Goal: Task Accomplishment & Management: Use online tool/utility

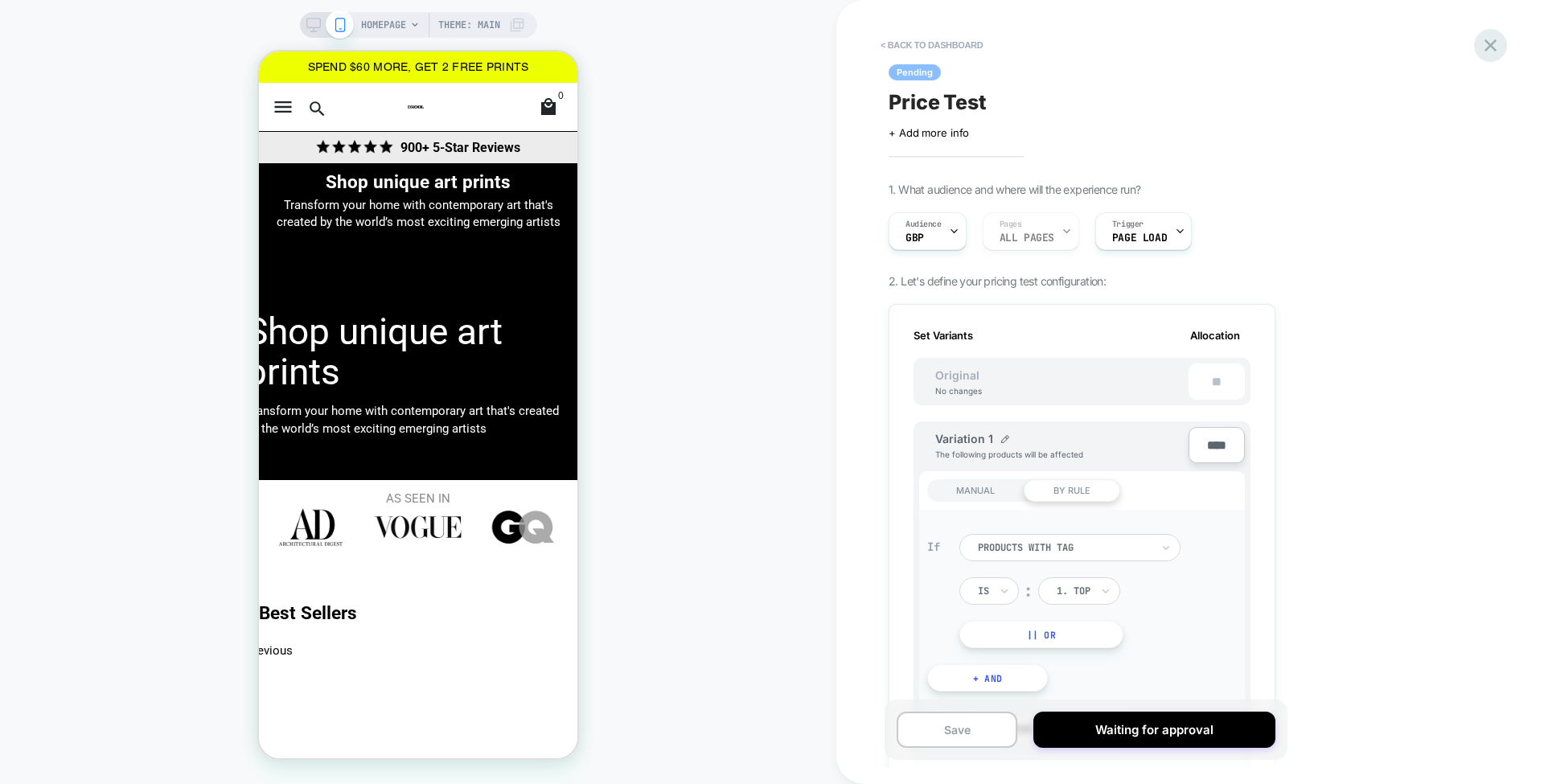
click at [1490, 50] on icon at bounding box center [1490, 45] width 22 height 22
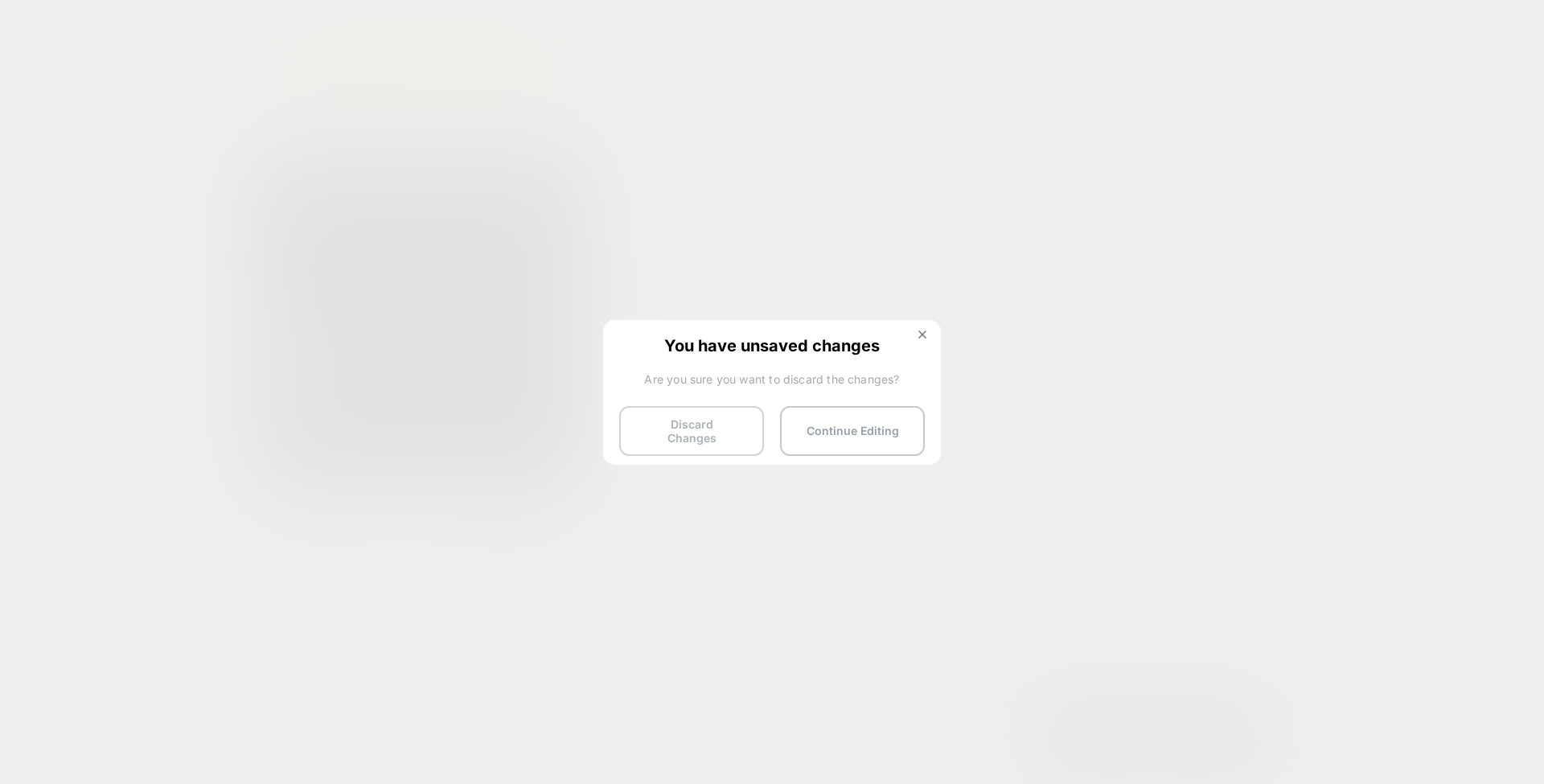
click at [703, 414] on button "Discard Changes" at bounding box center [692, 431] width 145 height 50
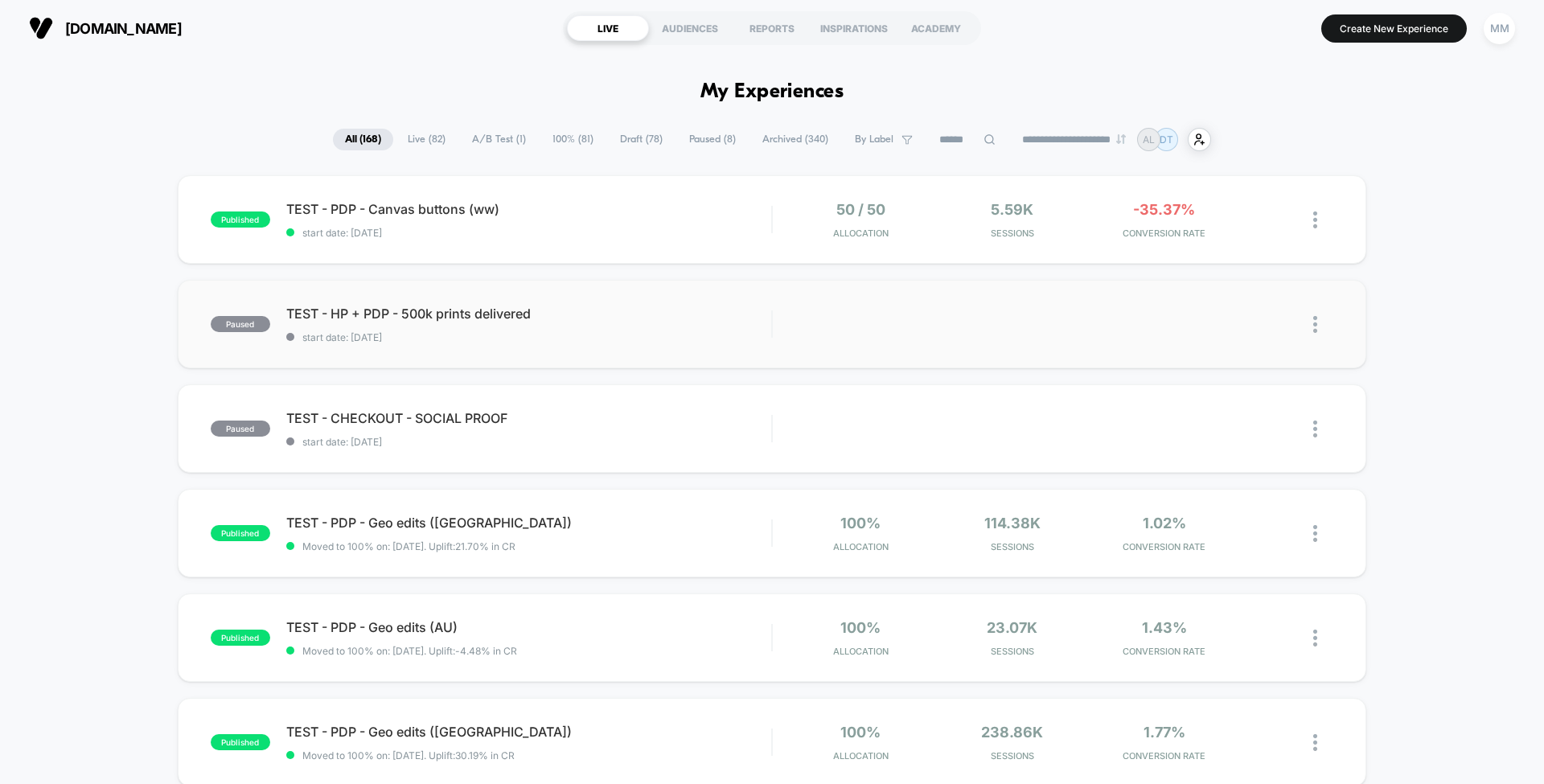
click at [625, 304] on div "paused TEST - HP + PDP - 500k prints delivered start date: 8/7/2025 Edit Duplic…" at bounding box center [772, 324] width 1188 height 88
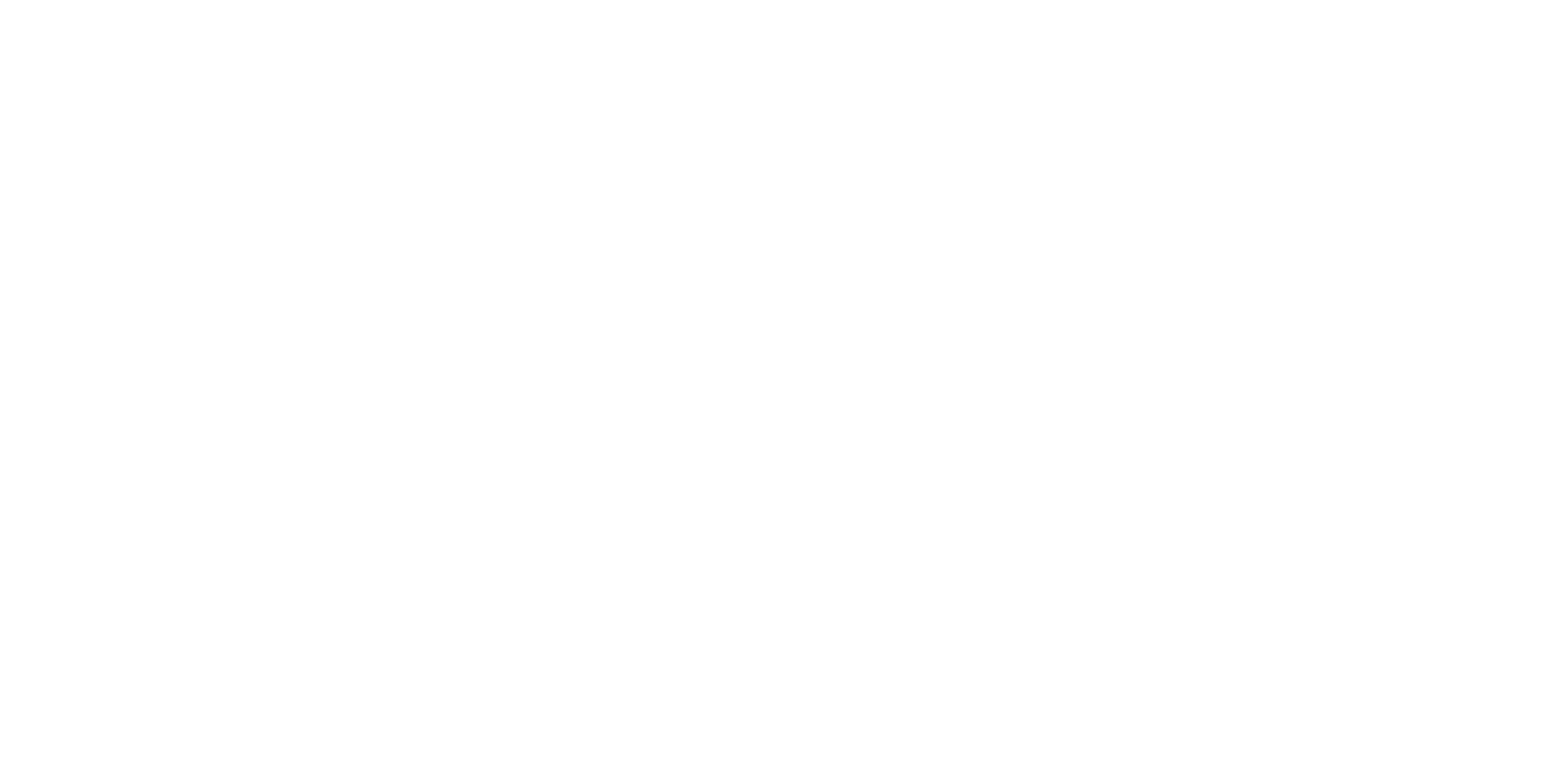
click at [625, 6] on html "Navigated to [DOMAIN_NAME] | No-code CRO for Shopify" at bounding box center [772, 3] width 1544 height 6
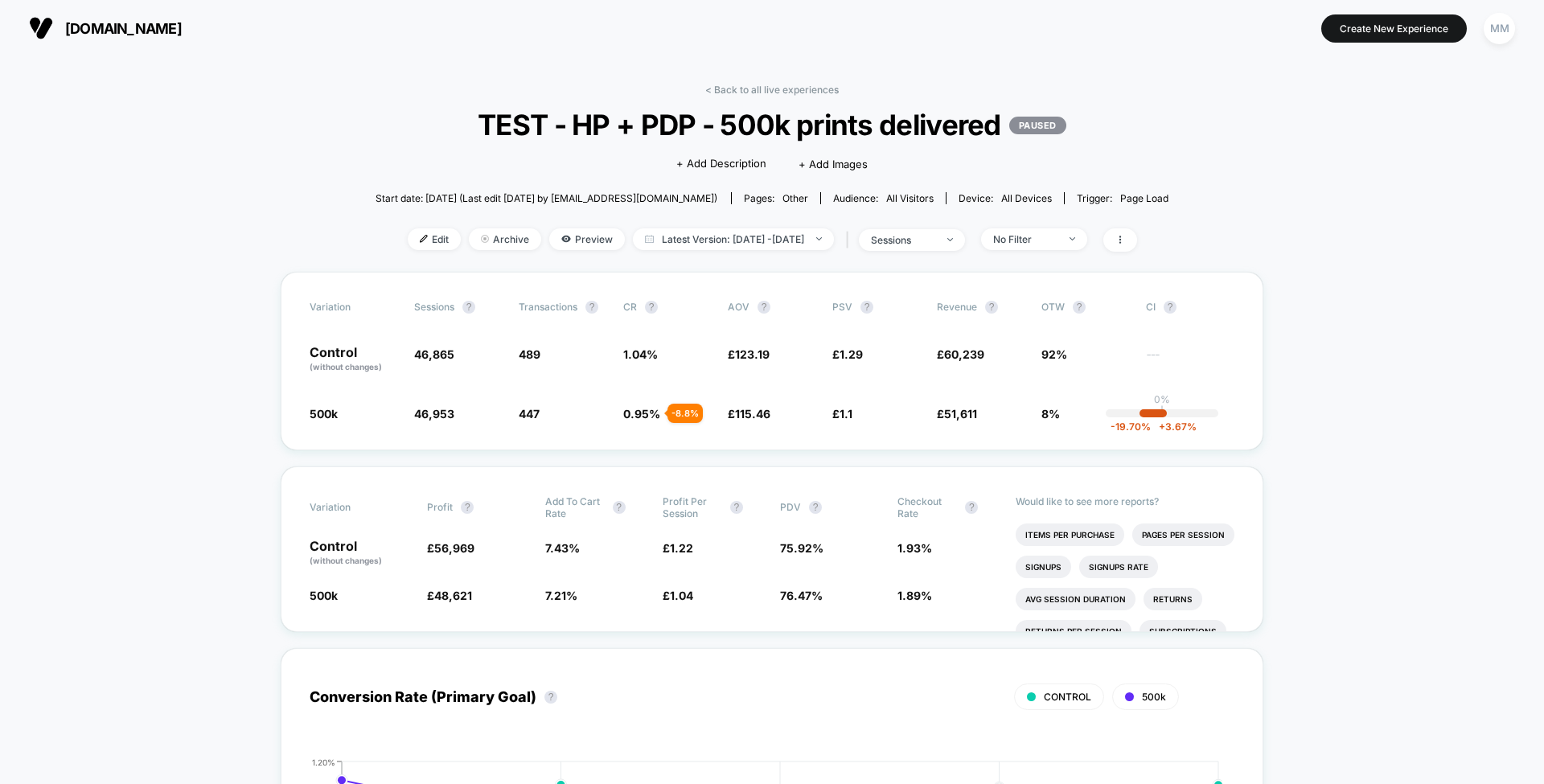
click at [421, 241] on span "Edit" at bounding box center [433, 238] width 53 height 22
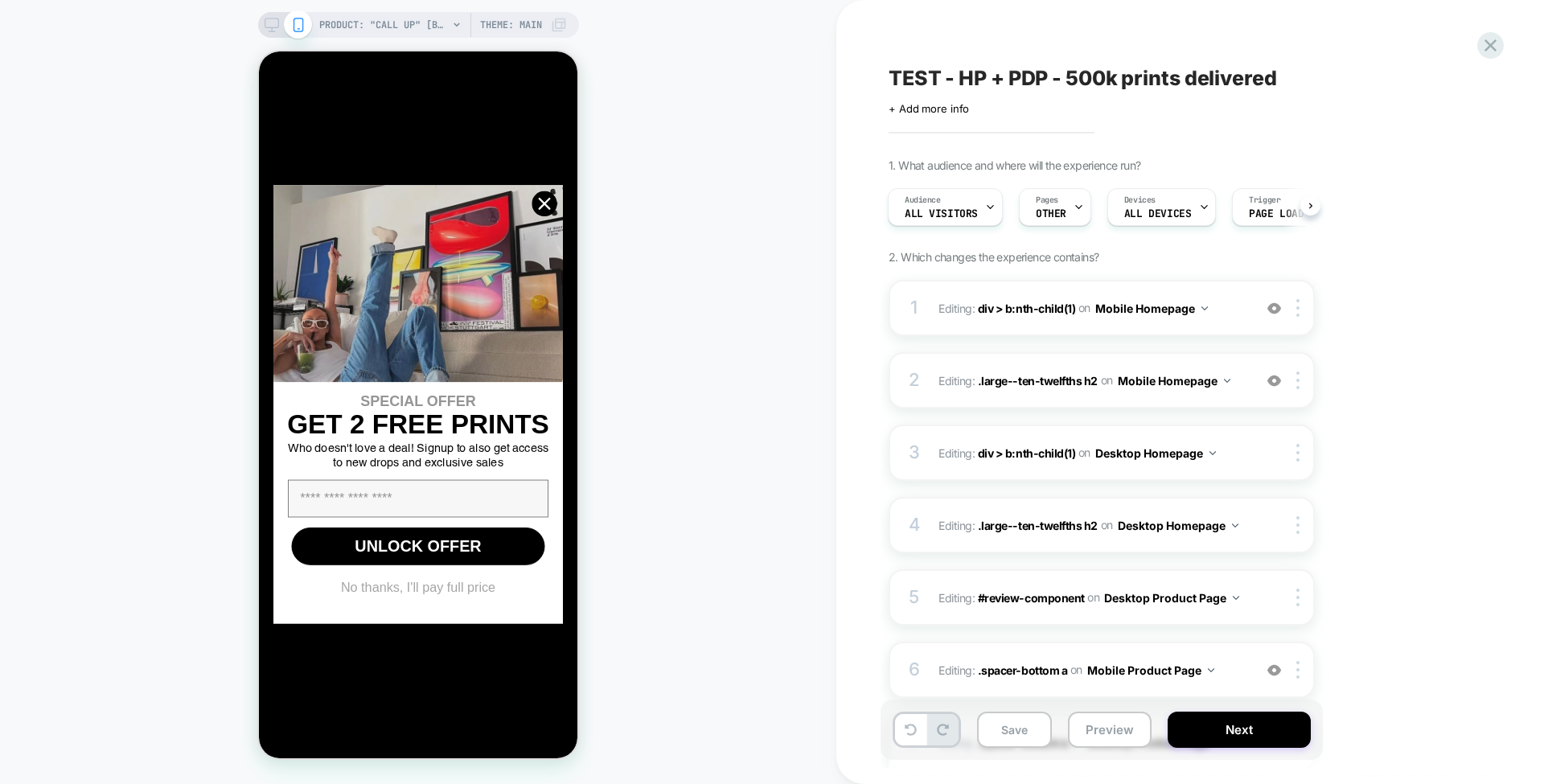
click at [613, 342] on div "PRODUCT: "Call Up" [by caitlin flood molyneux] PRODUCT: "Call Up" [by caitlin f…" at bounding box center [418, 392] width 836 height 752
